Goal: Navigation & Orientation: Find specific page/section

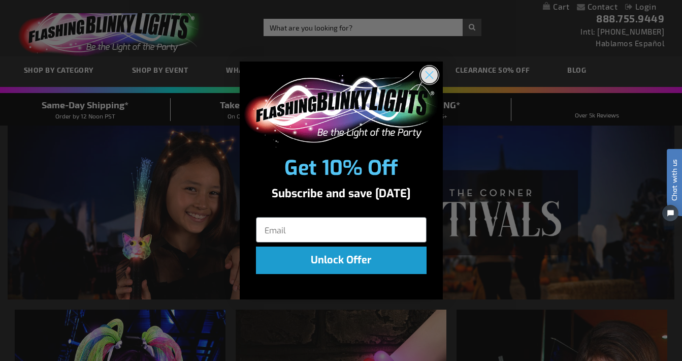
click at [430, 75] on icon "Close dialog" at bounding box center [429, 74] width 7 height 7
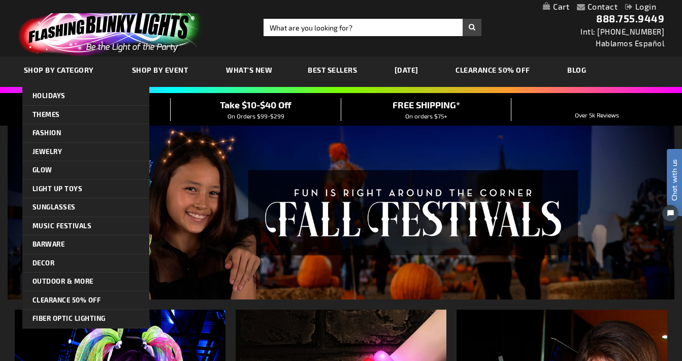
click at [81, 72] on span "SHOP BY CATEGORY" at bounding box center [59, 70] width 70 height 9
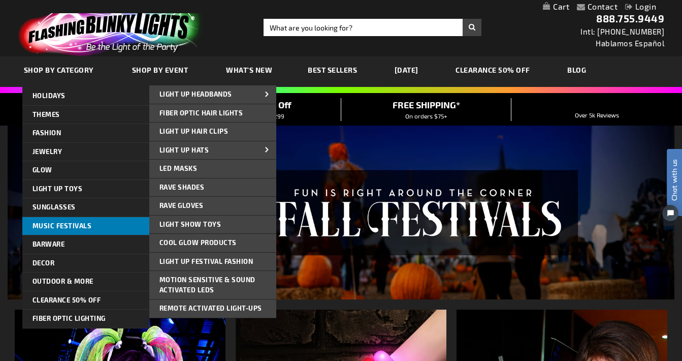
click at [71, 223] on span "Music Festivals" at bounding box center [62, 225] width 59 height 8
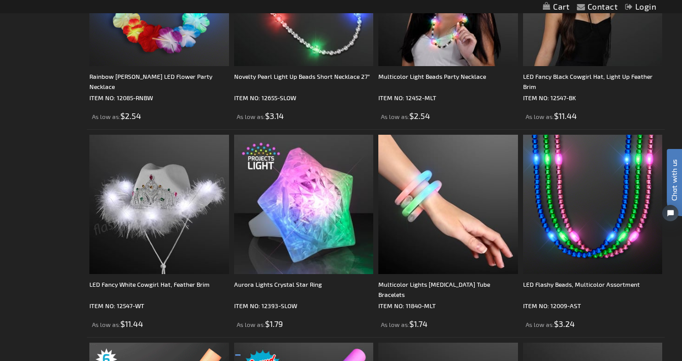
scroll to position [2860, 0]
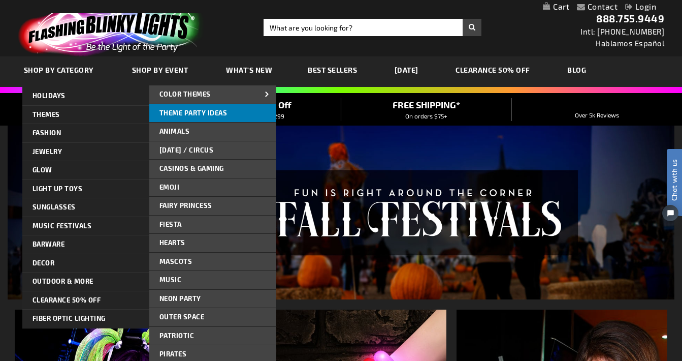
click at [173, 115] on span "Theme Party Ideas" at bounding box center [194, 113] width 68 height 8
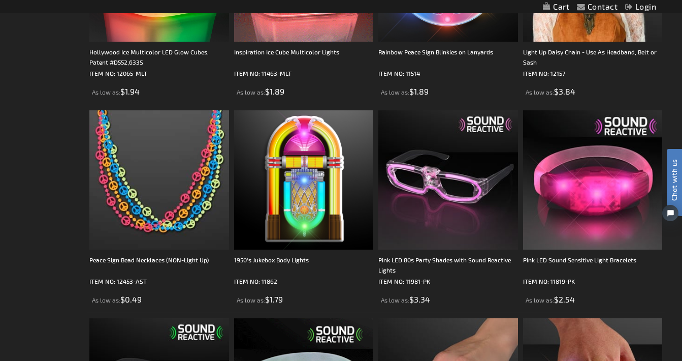
scroll to position [2862, 0]
